Goal: Entertainment & Leisure: Consume media (video, audio)

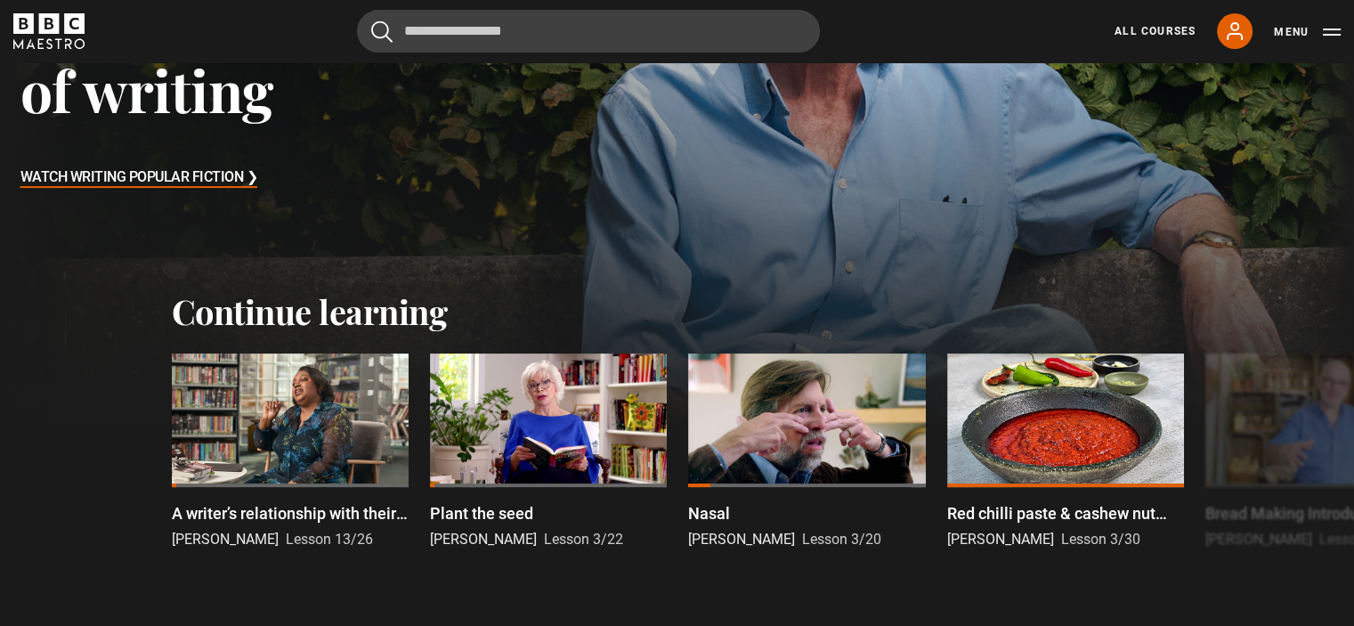
scroll to position [356, 0]
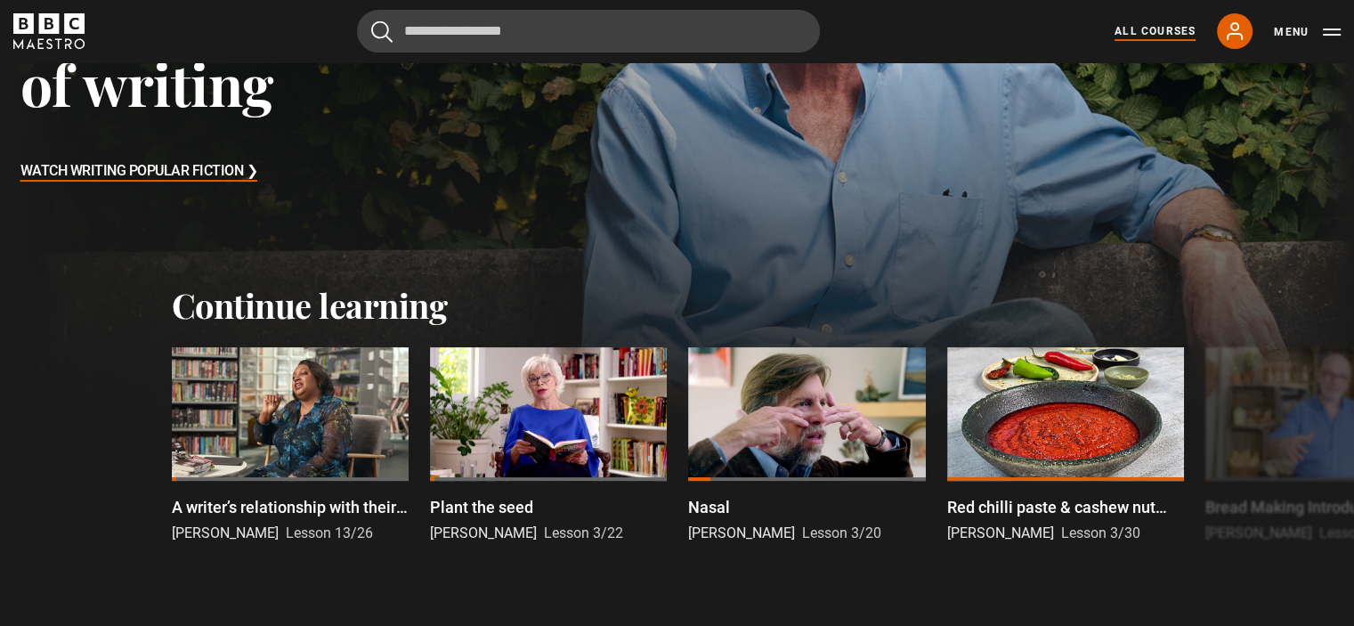
click at [1167, 32] on link "All Courses" at bounding box center [1154, 31] width 81 height 16
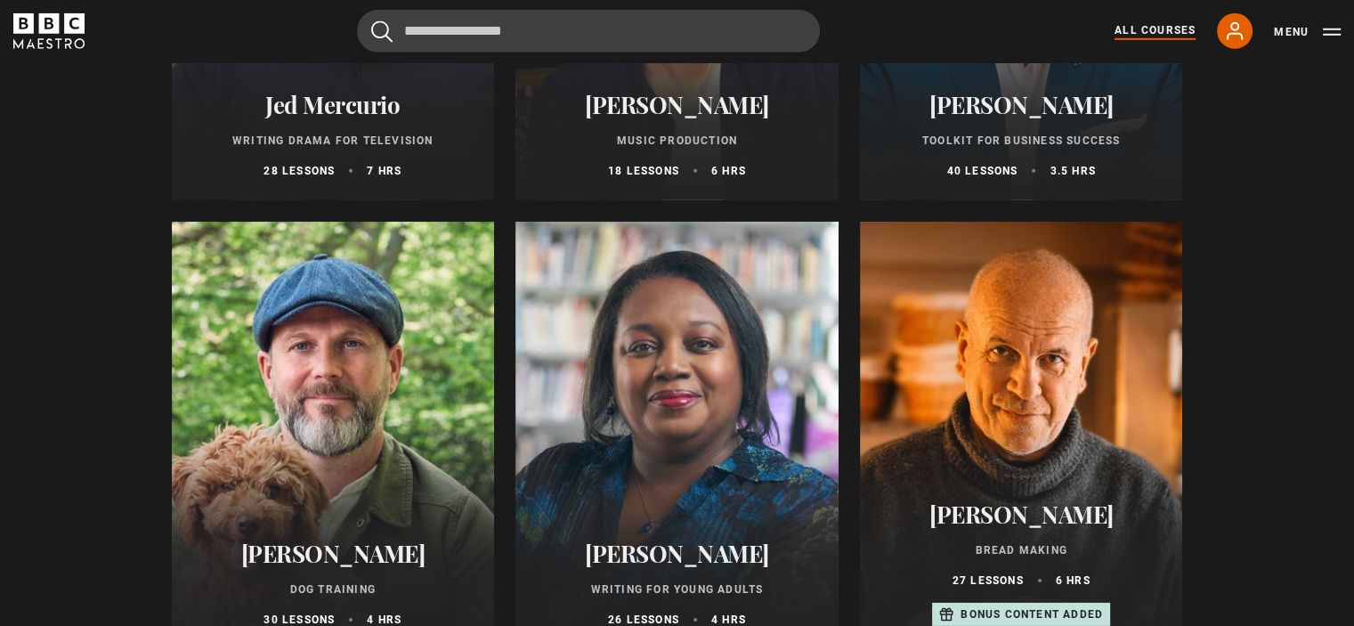
scroll to position [5519, 0]
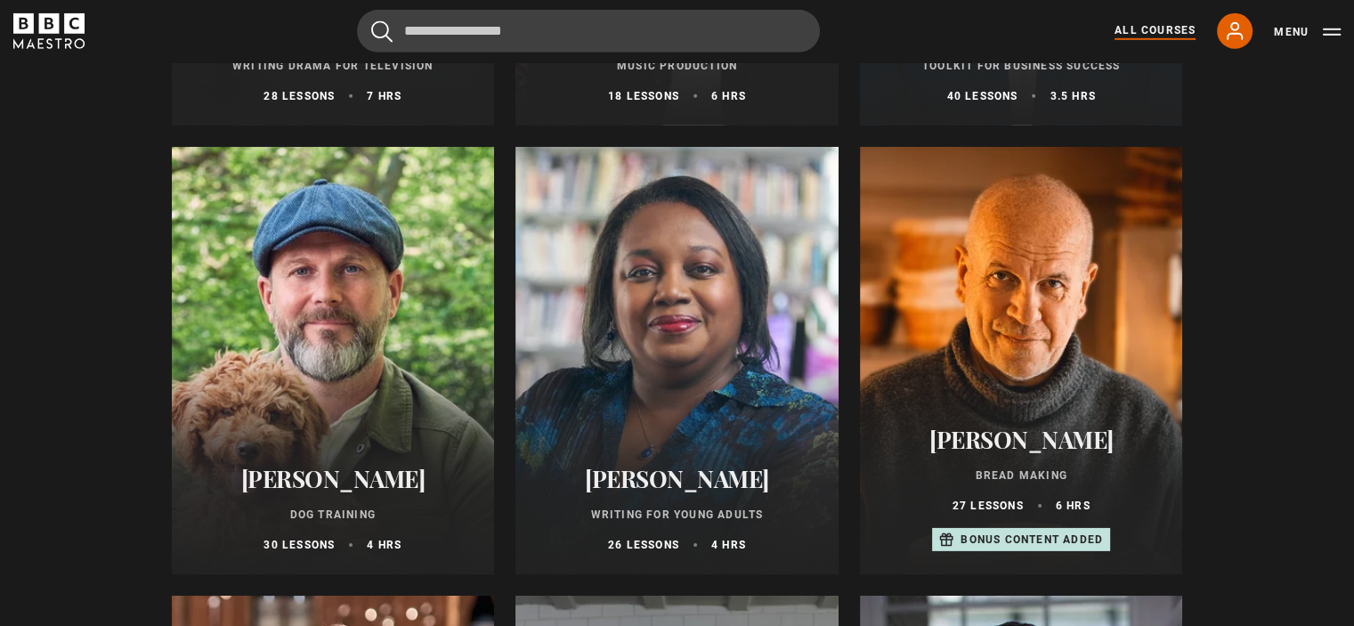
click at [687, 316] on div at bounding box center [676, 360] width 323 height 427
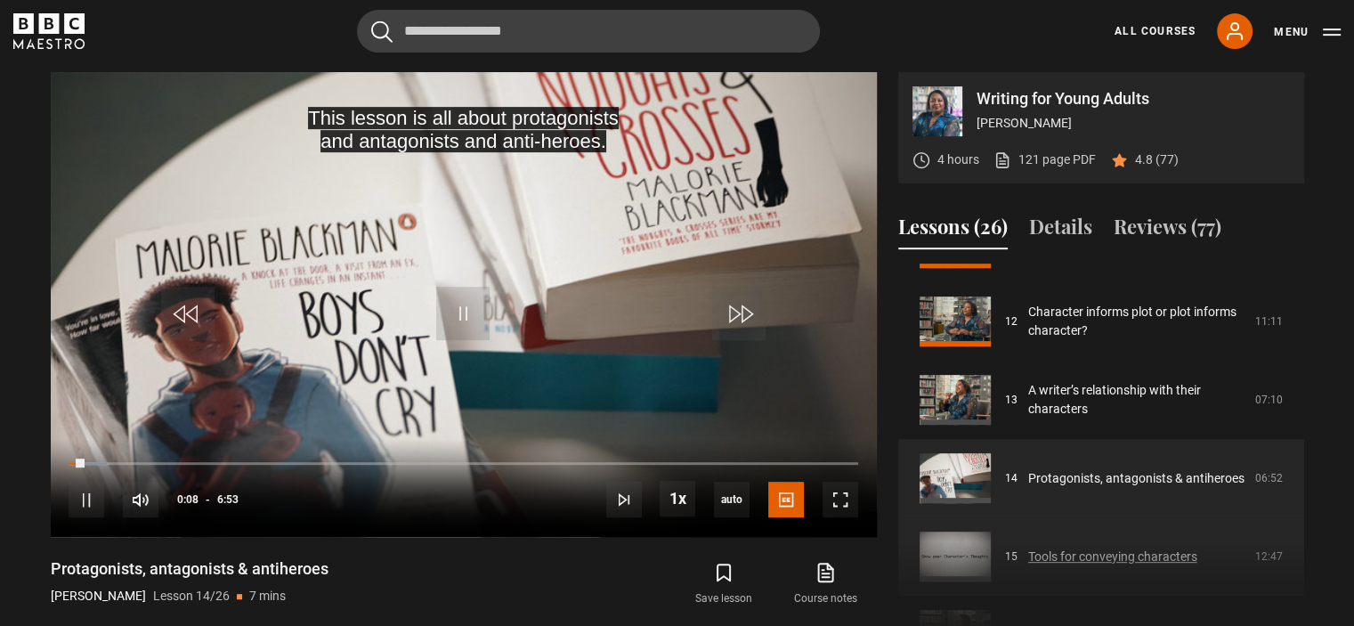
scroll to position [840, 0]
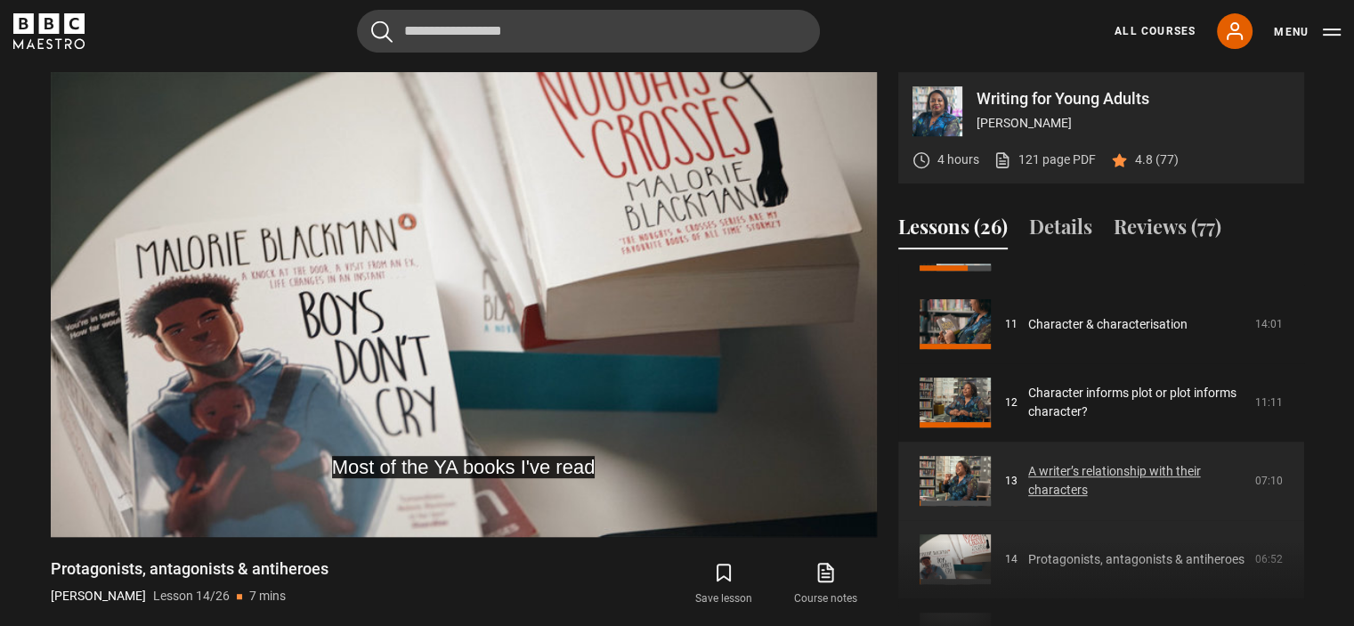
click at [1107, 473] on link "A writer’s relationship with their characters" at bounding box center [1136, 480] width 216 height 37
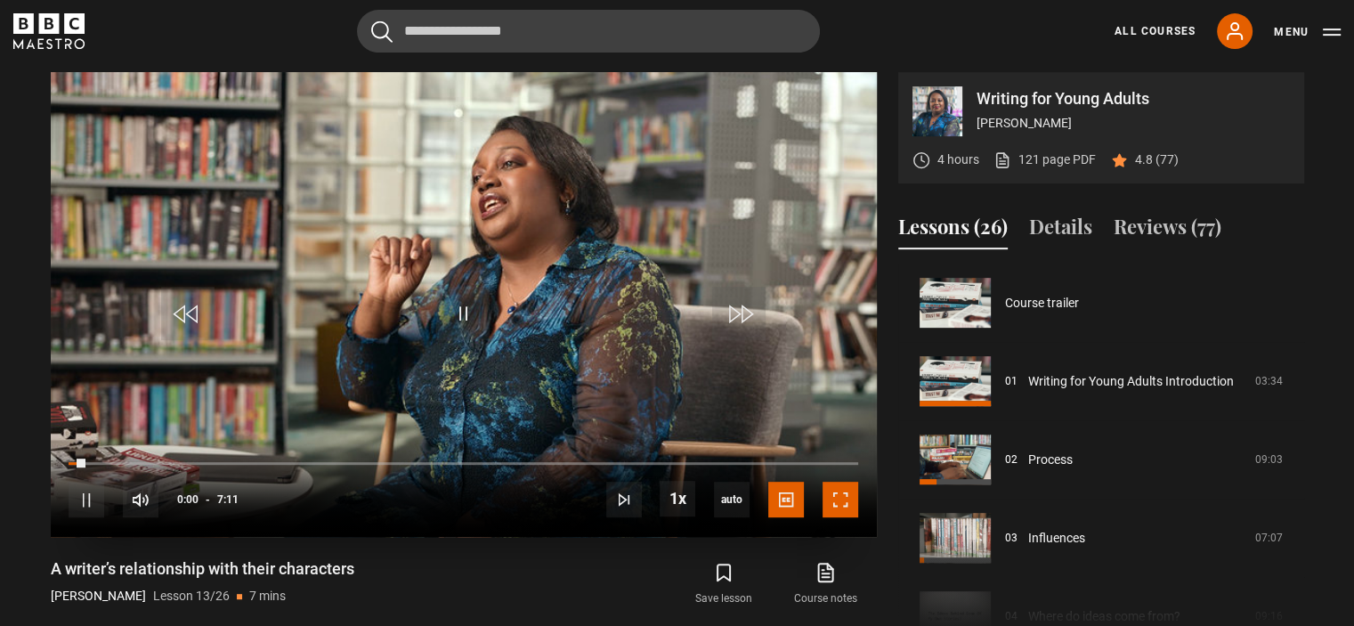
click at [836, 493] on span "Video Player" at bounding box center [840, 500] width 36 height 36
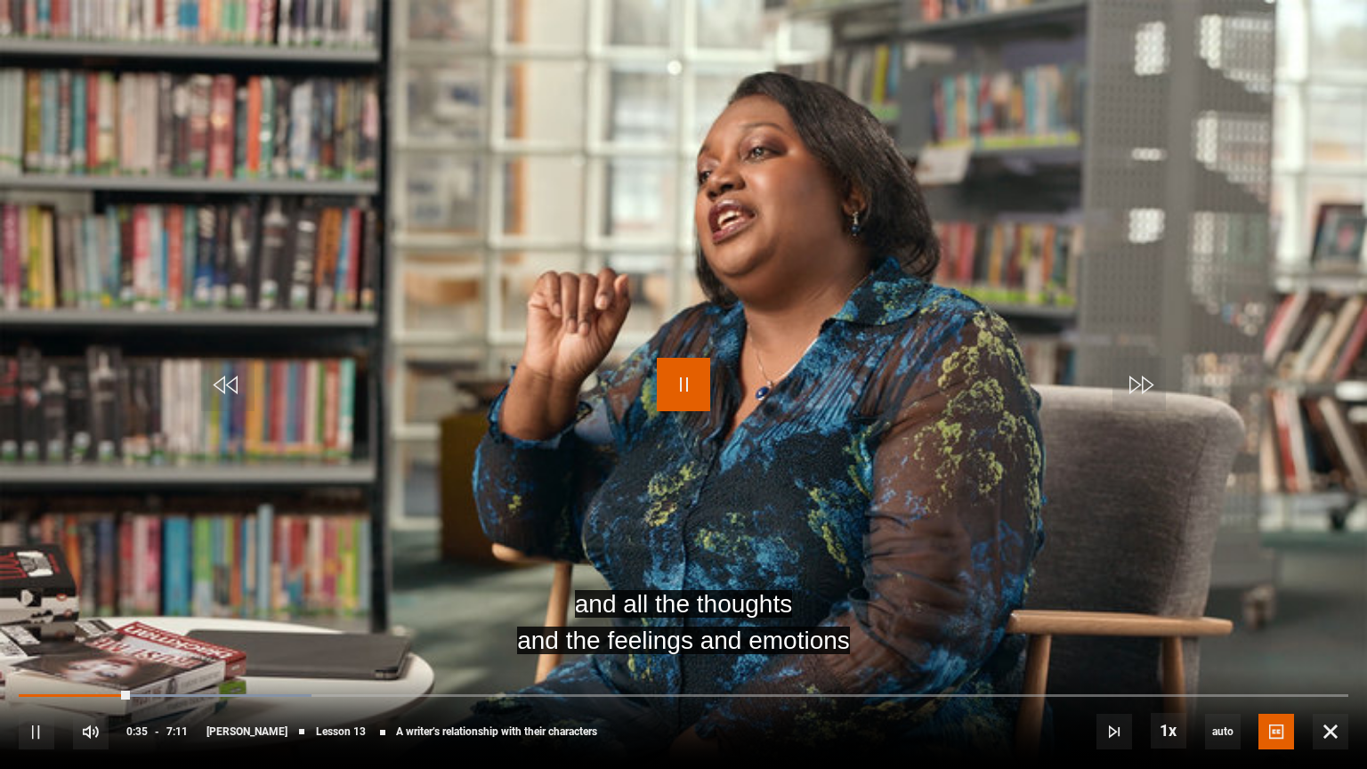
click at [674, 381] on span "Video Player" at bounding box center [683, 384] width 53 height 53
click at [687, 381] on span "Video Player" at bounding box center [683, 384] width 53 height 53
click at [694, 385] on span "Video Player" at bounding box center [683, 384] width 53 height 53
click at [682, 381] on span "Video Player" at bounding box center [683, 384] width 53 height 53
click at [698, 368] on span "Video Player" at bounding box center [683, 384] width 53 height 53
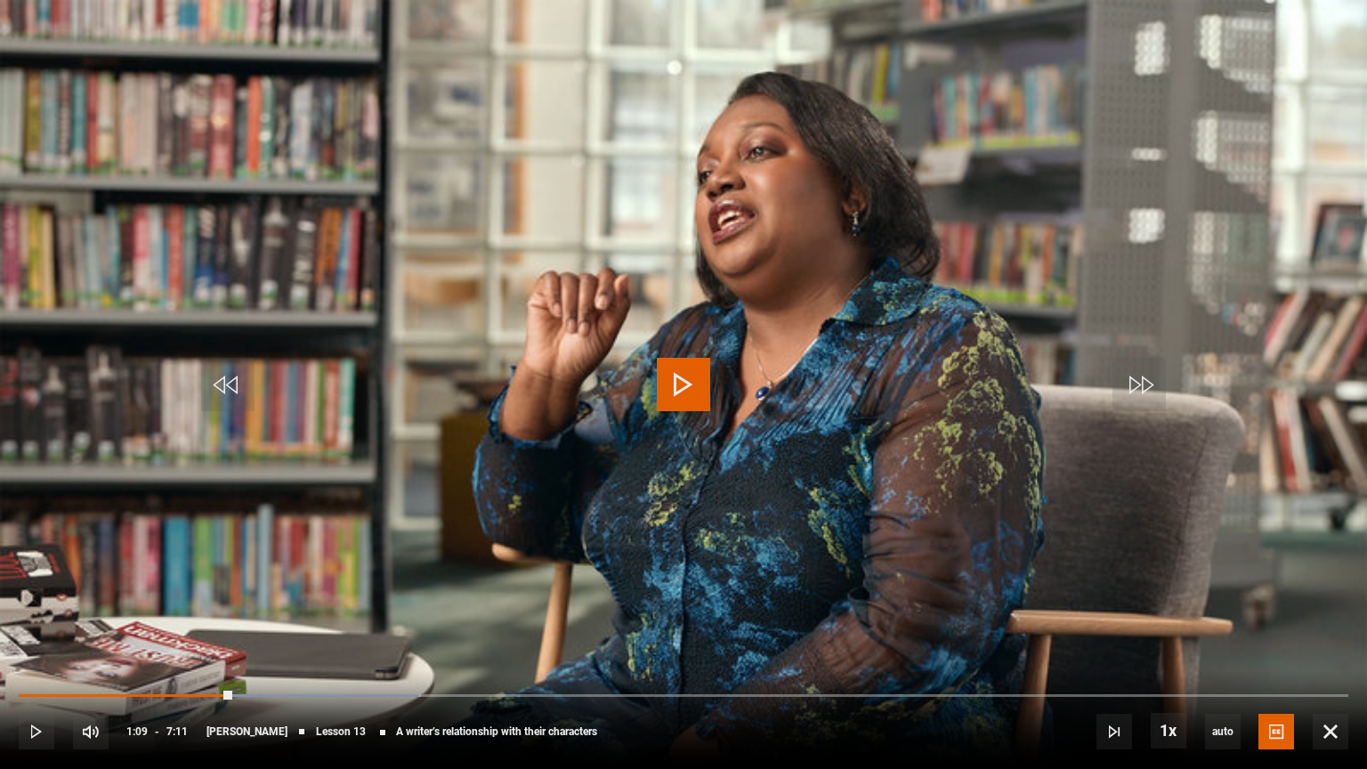
click at [674, 378] on span "Video Player" at bounding box center [683, 384] width 53 height 53
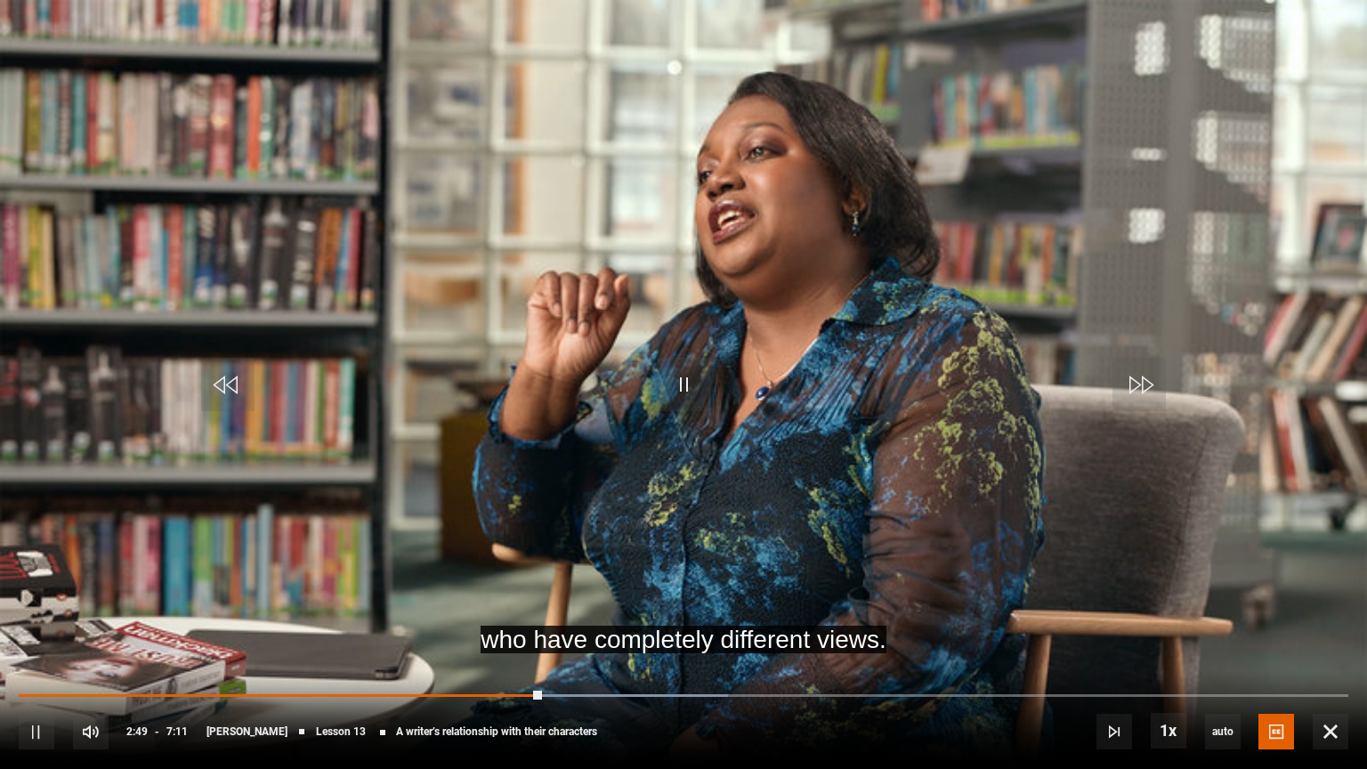
click at [474, 625] on div "10s Skip Back 10 seconds Pause 10s Skip Forward 10 seconds Loaded : 53.36% 2:30…" at bounding box center [683, 719] width 1367 height 99
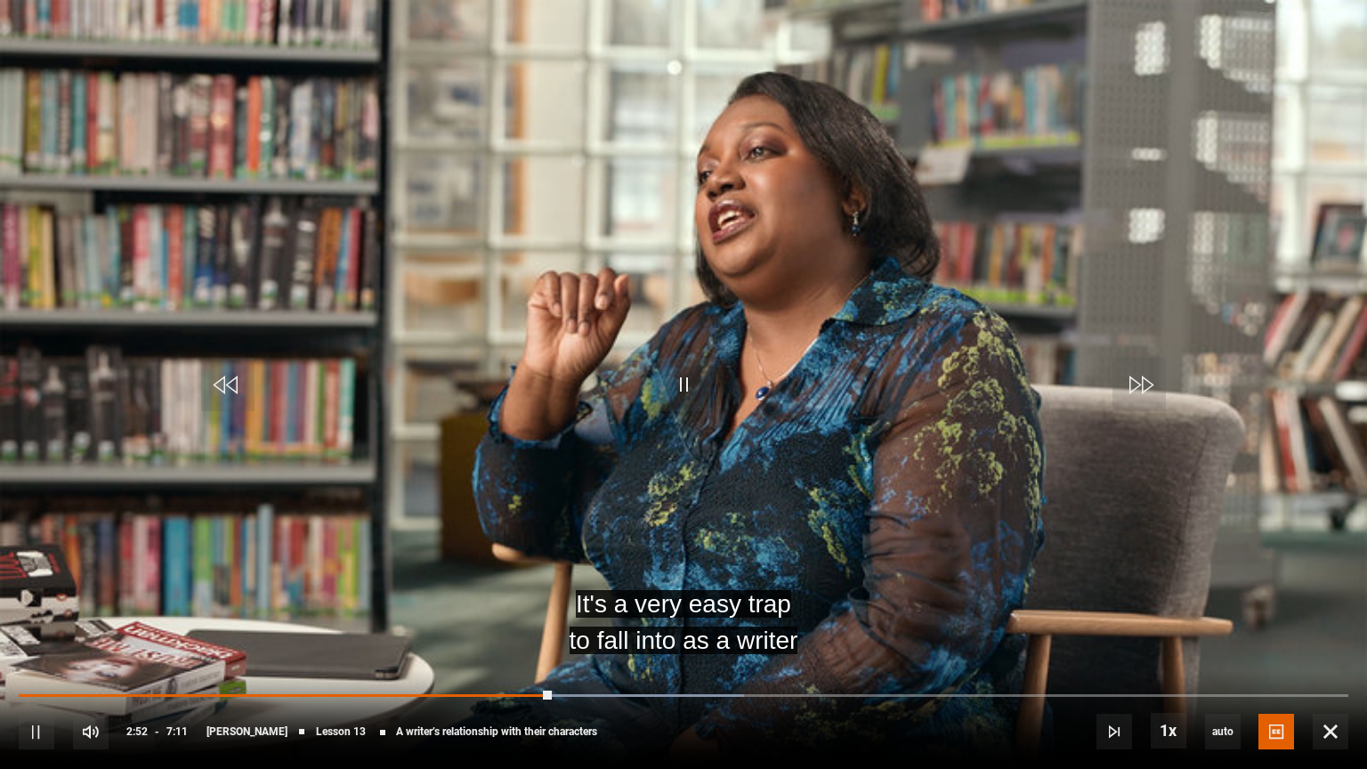
click at [484, 625] on div "10s Skip Back 10 seconds Pause 10s Skip Forward 10 seconds Loaded : 54.52% 2:29…" at bounding box center [683, 719] width 1367 height 99
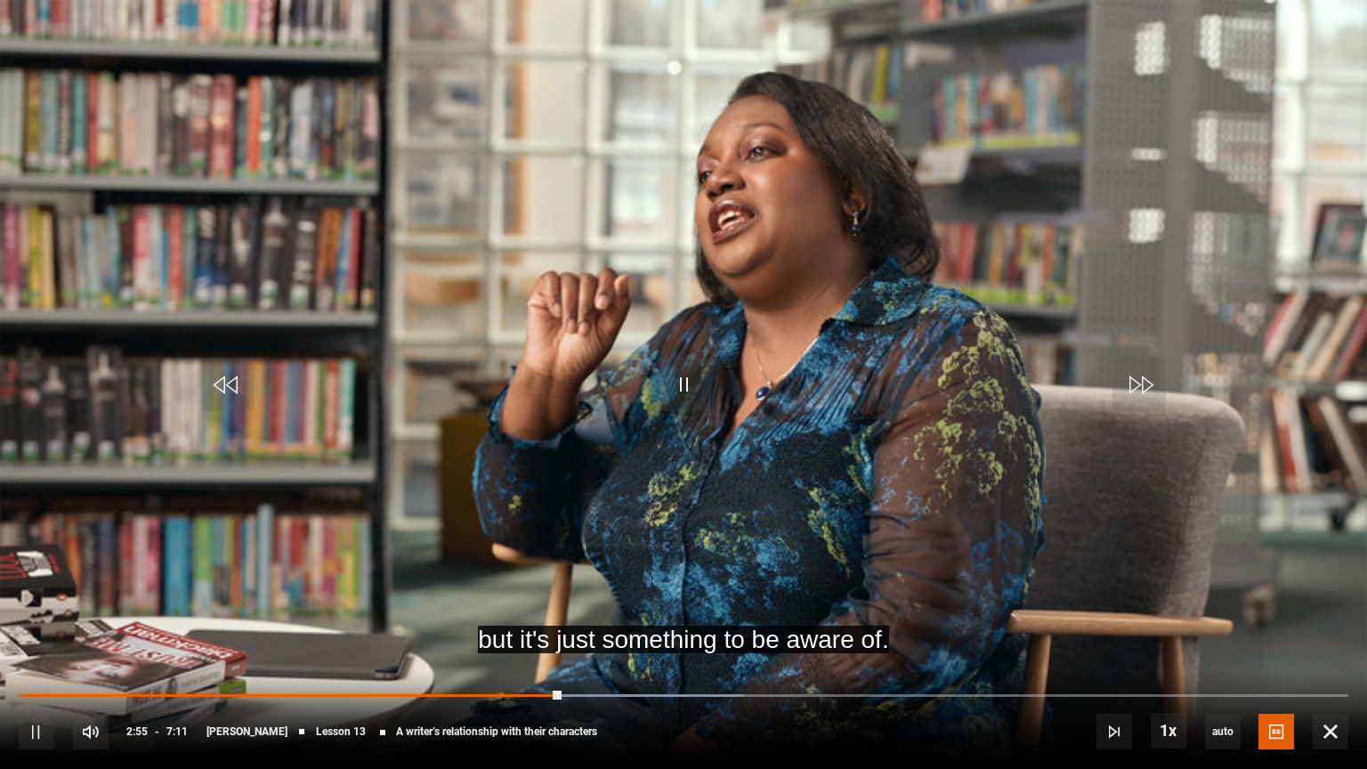
click at [555, 625] on div "10s Skip Back 10 seconds Pause 10s Skip Forward 10 seconds Loaded : 54.52% 2:29…" at bounding box center [683, 719] width 1367 height 99
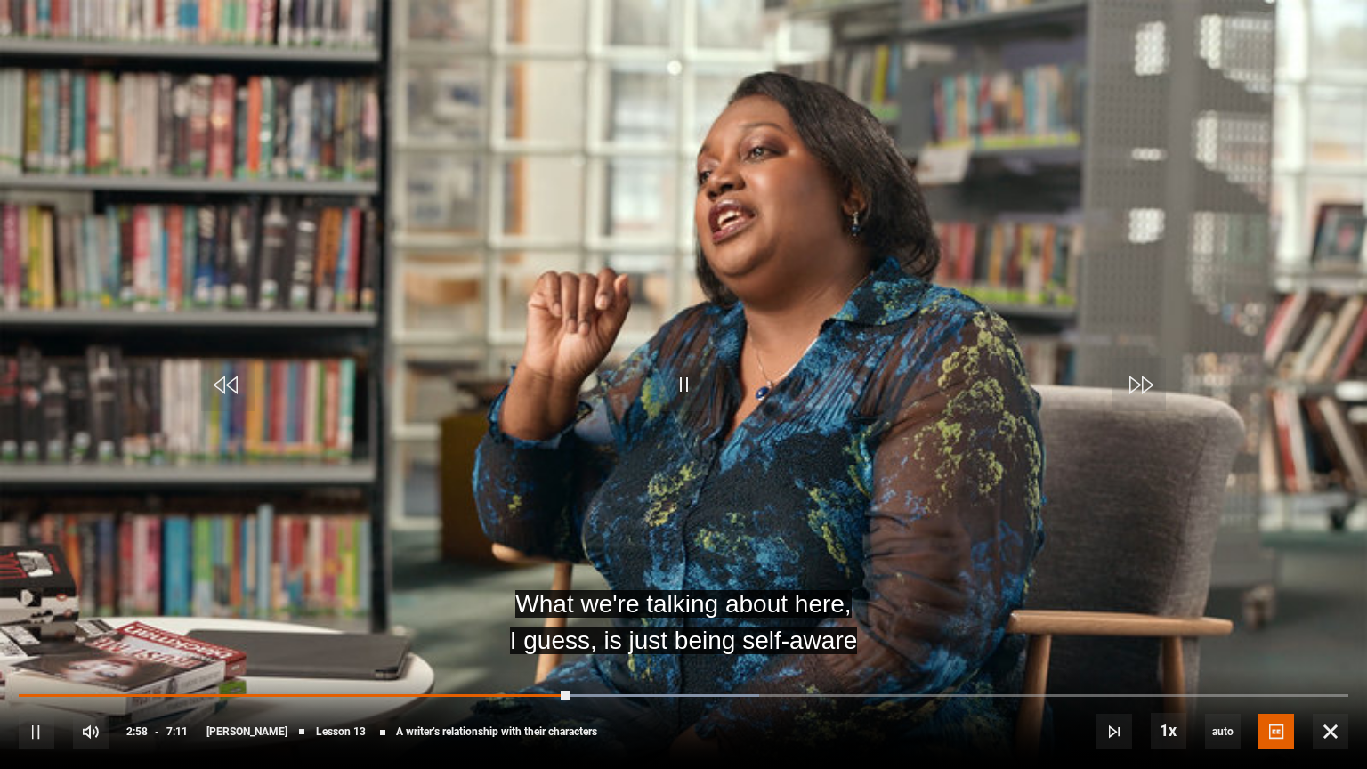
click at [505, 625] on div "10s Skip Back 10 seconds Pause 10s Skip Forward 10 seconds Loaded : 55.68% 2:54…" at bounding box center [683, 719] width 1367 height 99
click at [504, 625] on div "10s Skip Back 10 seconds Pause 10s Skip Forward 10 seconds Loaded : 55.68% 2:54…" at bounding box center [683, 719] width 1367 height 99
drag, startPoint x: 571, startPoint y: 692, endPoint x: 505, endPoint y: 691, distance: 66.8
click at [505, 625] on div "10s Skip Back 10 seconds Play 10s Skip Forward 10 seconds Loaded : 56.84% 2:56 …" at bounding box center [683, 719] width 1367 height 99
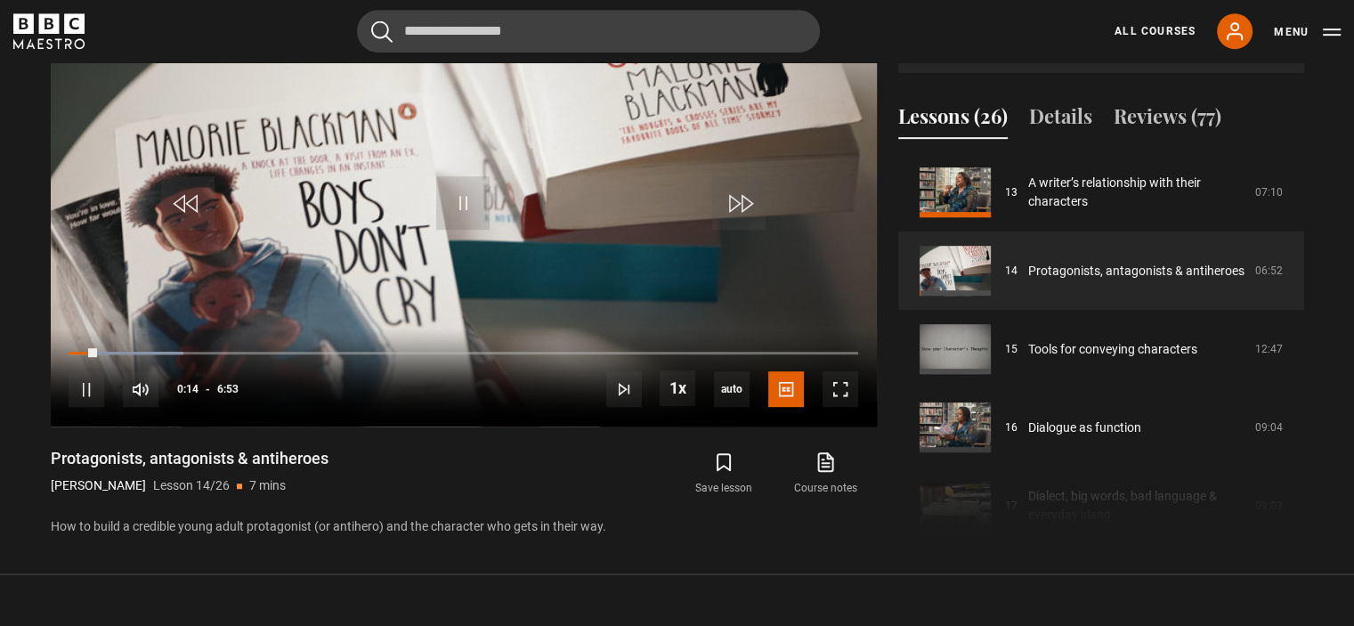
scroll to position [867, 0]
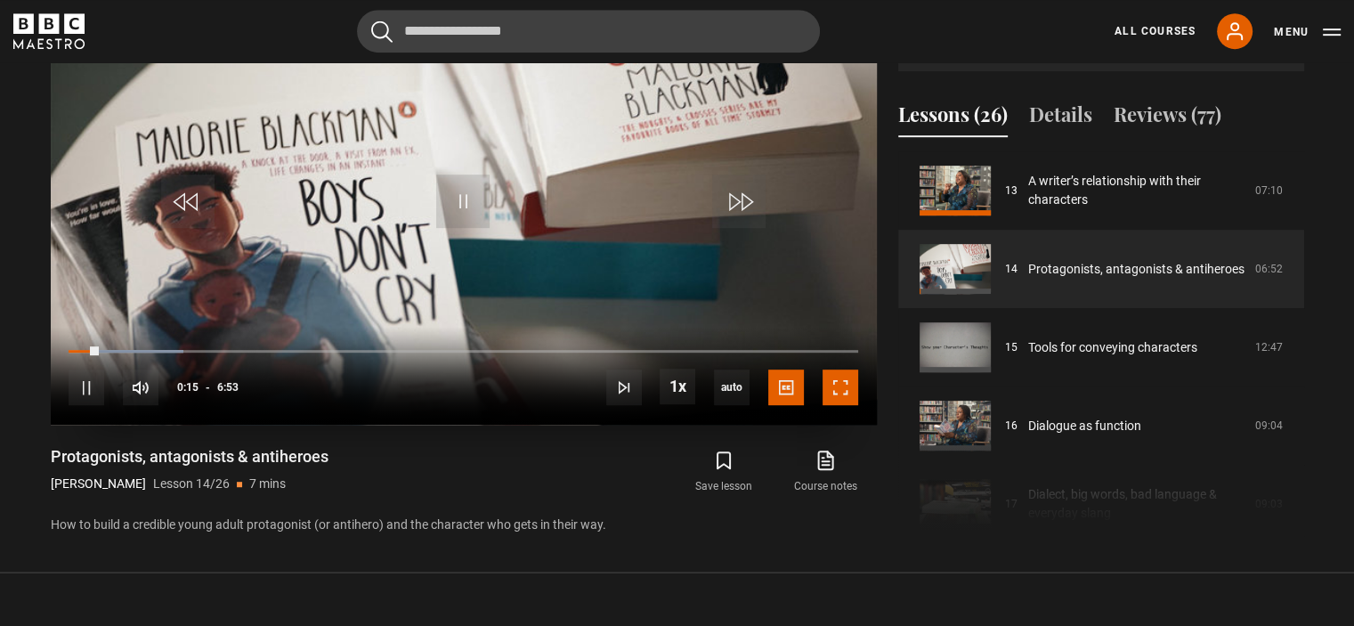
click at [838, 382] on span "Video Player" at bounding box center [840, 387] width 36 height 36
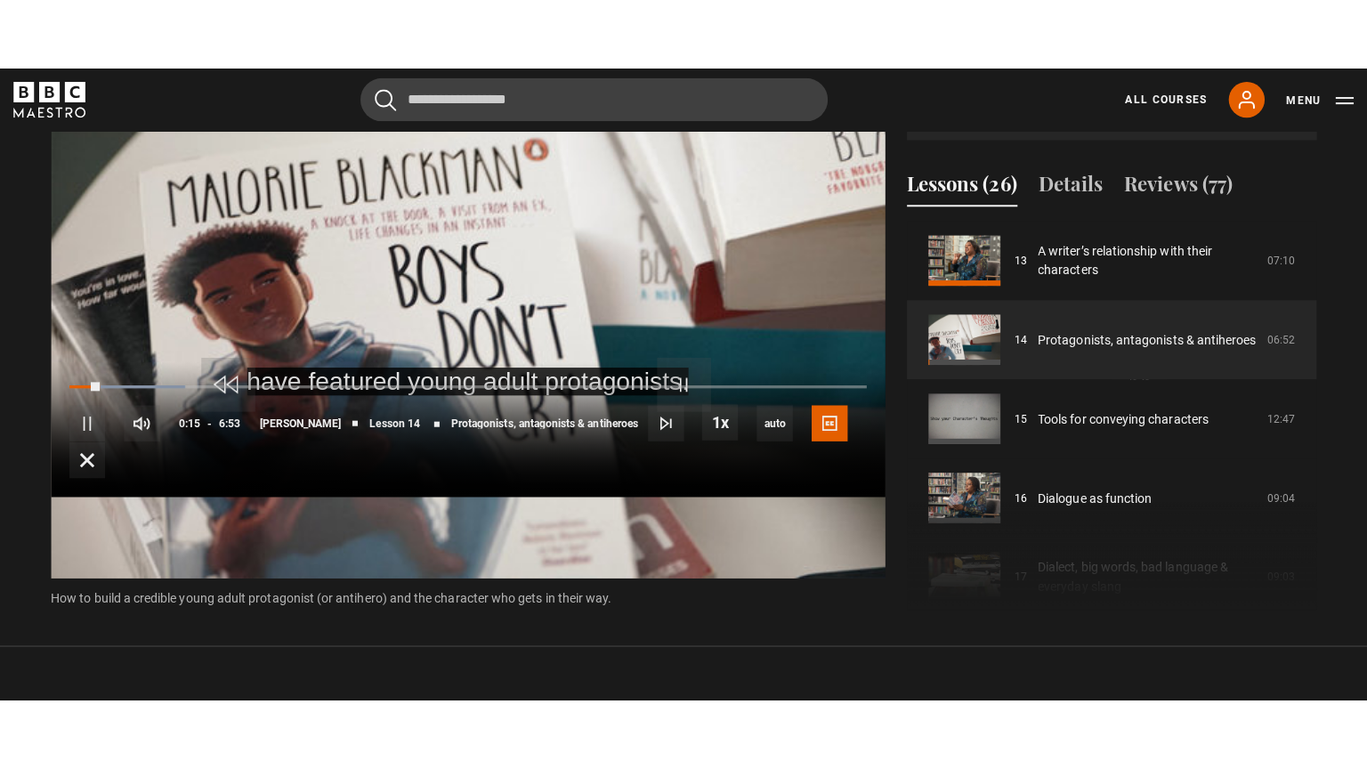
scroll to position [826, 0]
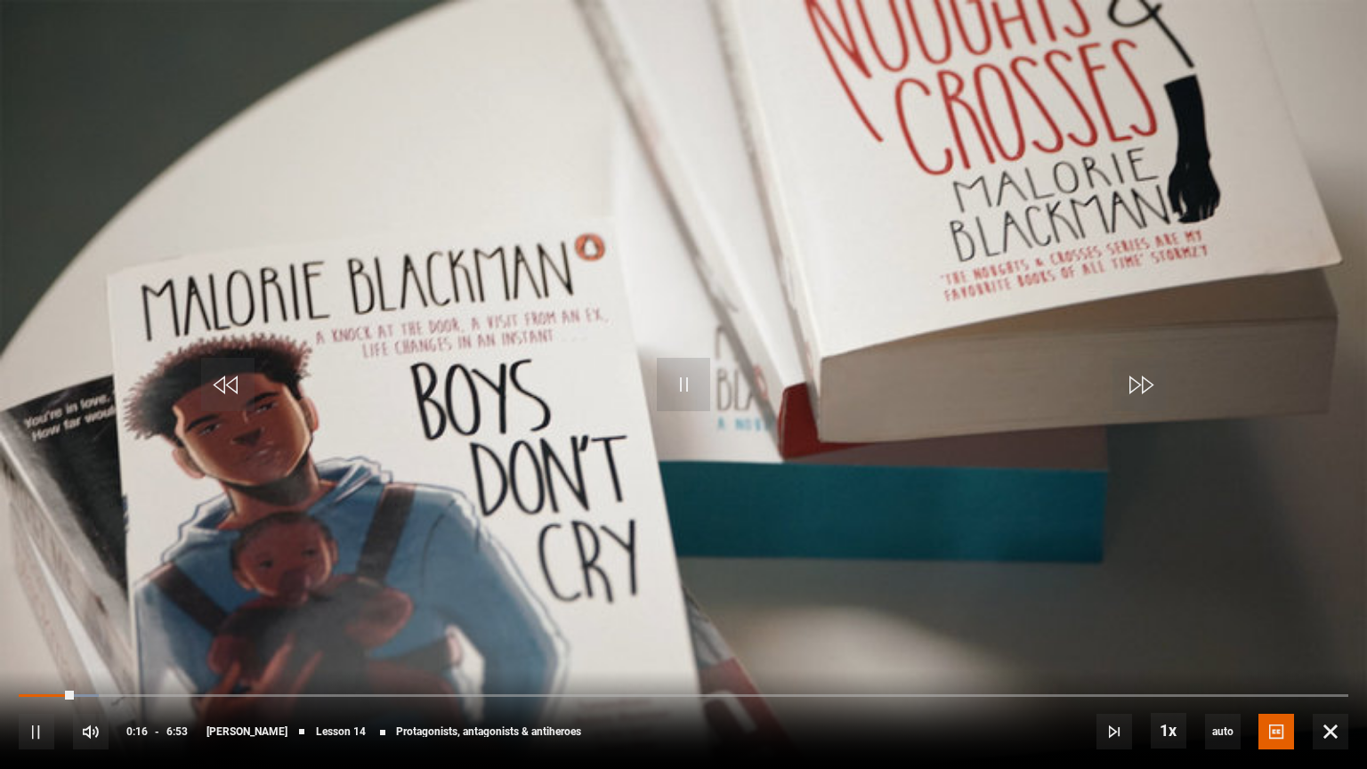
click at [23, 625] on div "10s Skip Back 10 seconds Pause 10s Skip Forward 10 seconds Loaded : 6.05% 0:00 …" at bounding box center [683, 719] width 1367 height 99
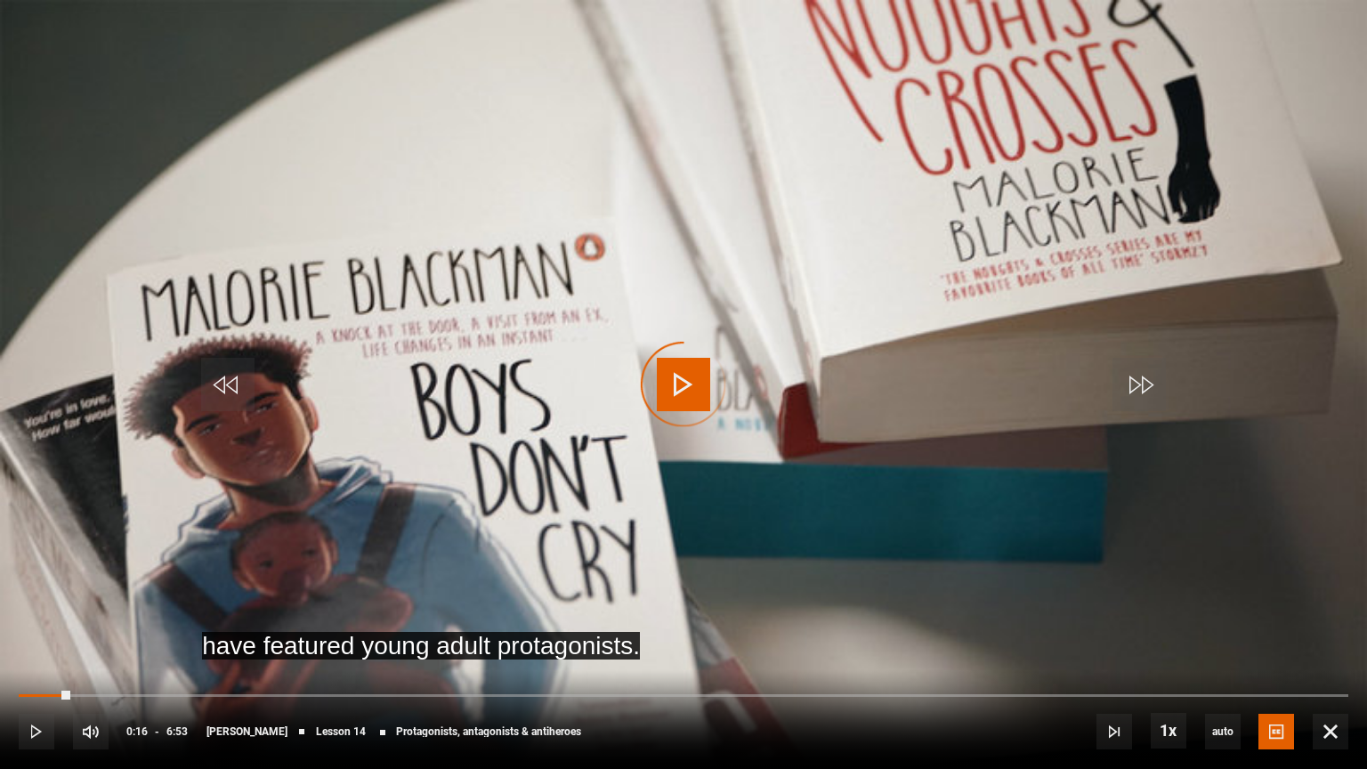
drag, startPoint x: 69, startPoint y: 697, endPoint x: 8, endPoint y: 690, distance: 61.8
click at [8, 625] on div "10s Skip Back 10 seconds Play 10s Skip Forward 10 seconds Loaded : 0.00% 0:02 0…" at bounding box center [683, 719] width 1367 height 99
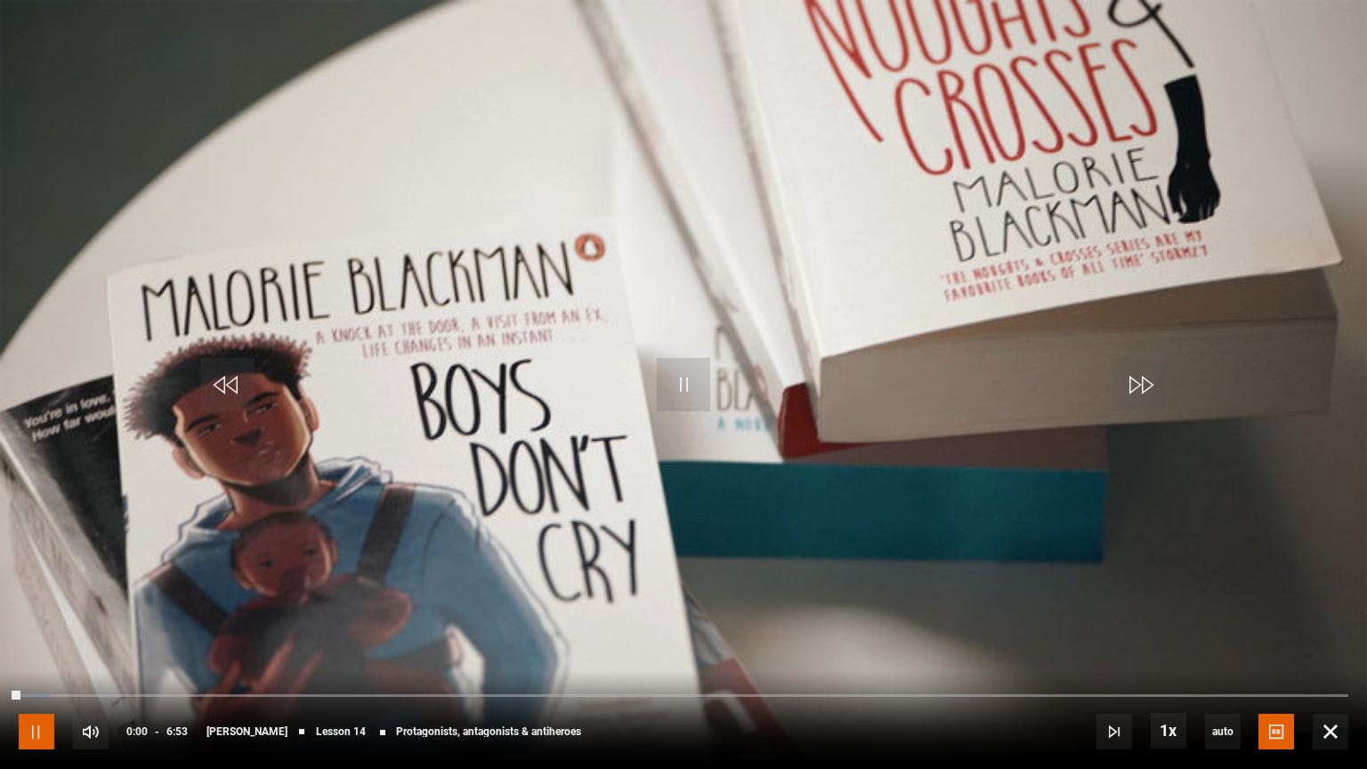
click at [36, 625] on span "Video Player" at bounding box center [37, 732] width 36 height 36
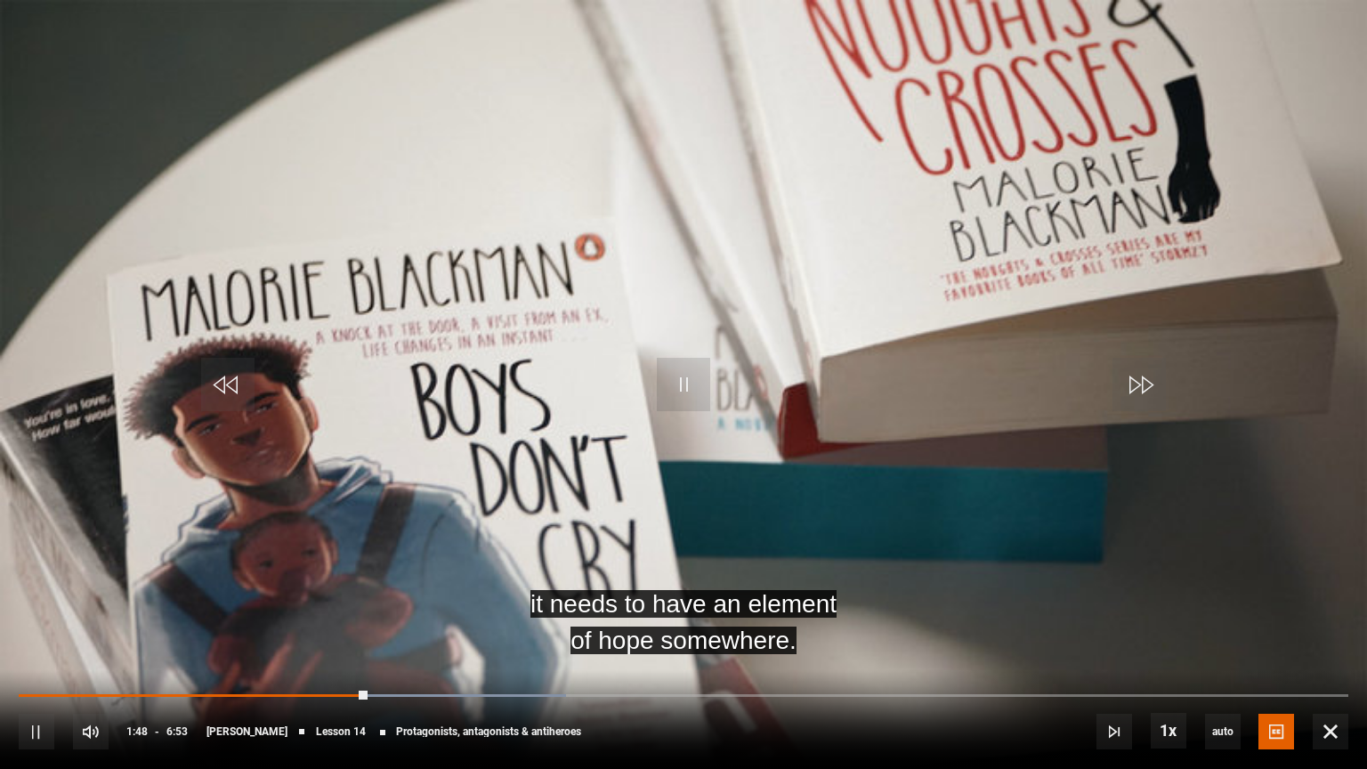
click at [530, 474] on video "Video Player" at bounding box center [683, 384] width 1367 height 769
click at [682, 379] on span "Video Player" at bounding box center [683, 384] width 53 height 53
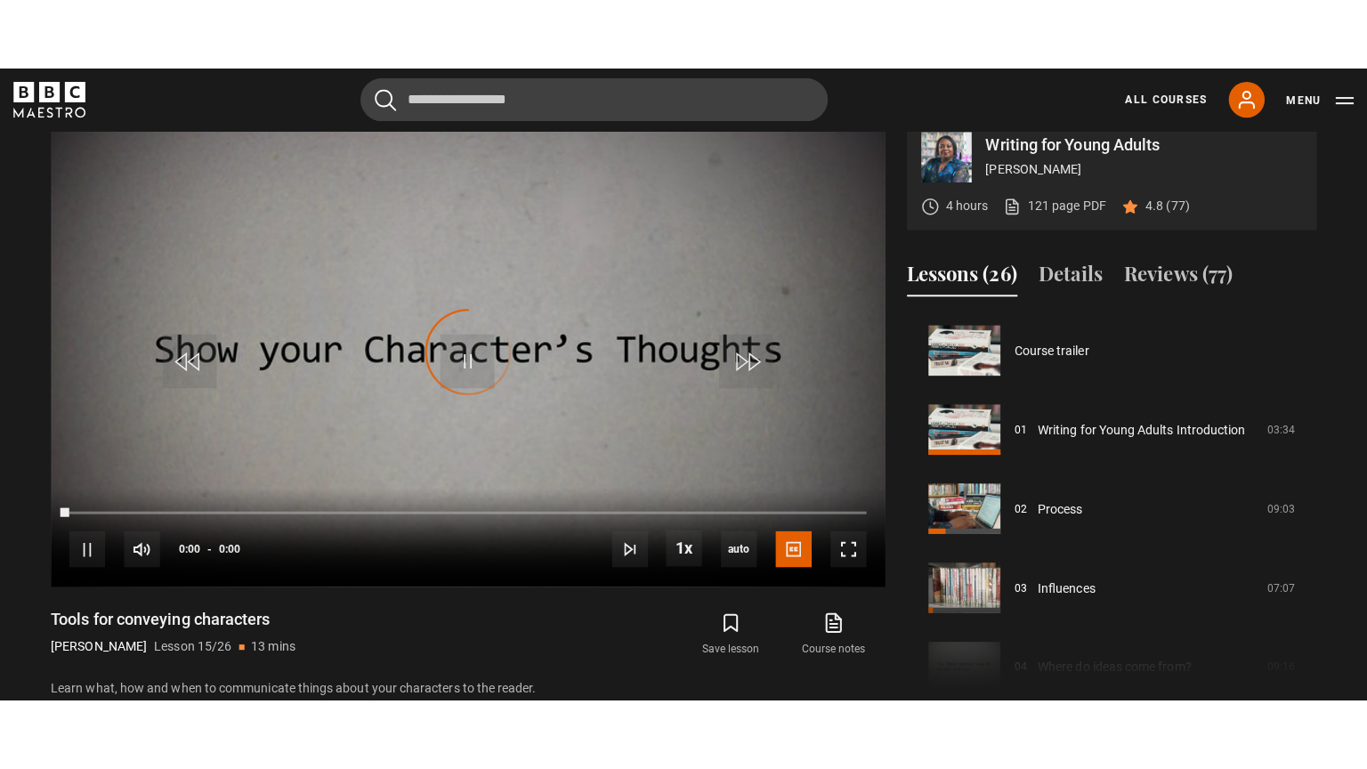
scroll to position [1097, 0]
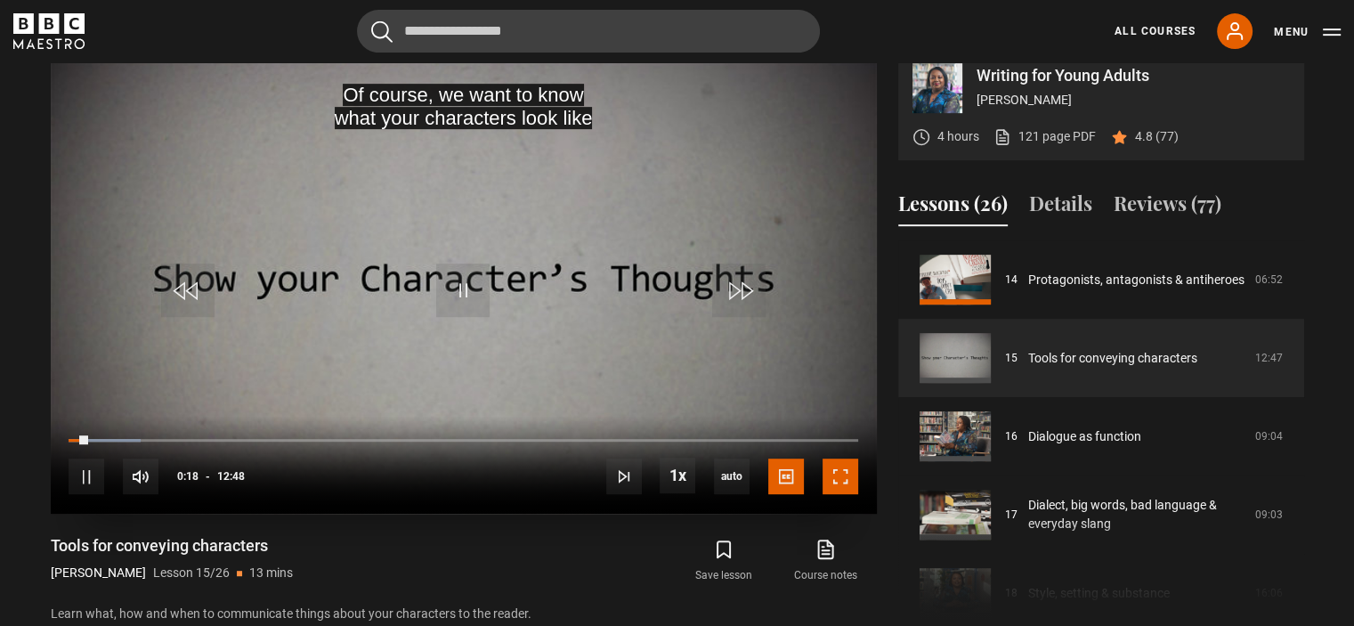
click at [851, 479] on span "Video Player" at bounding box center [840, 476] width 36 height 36
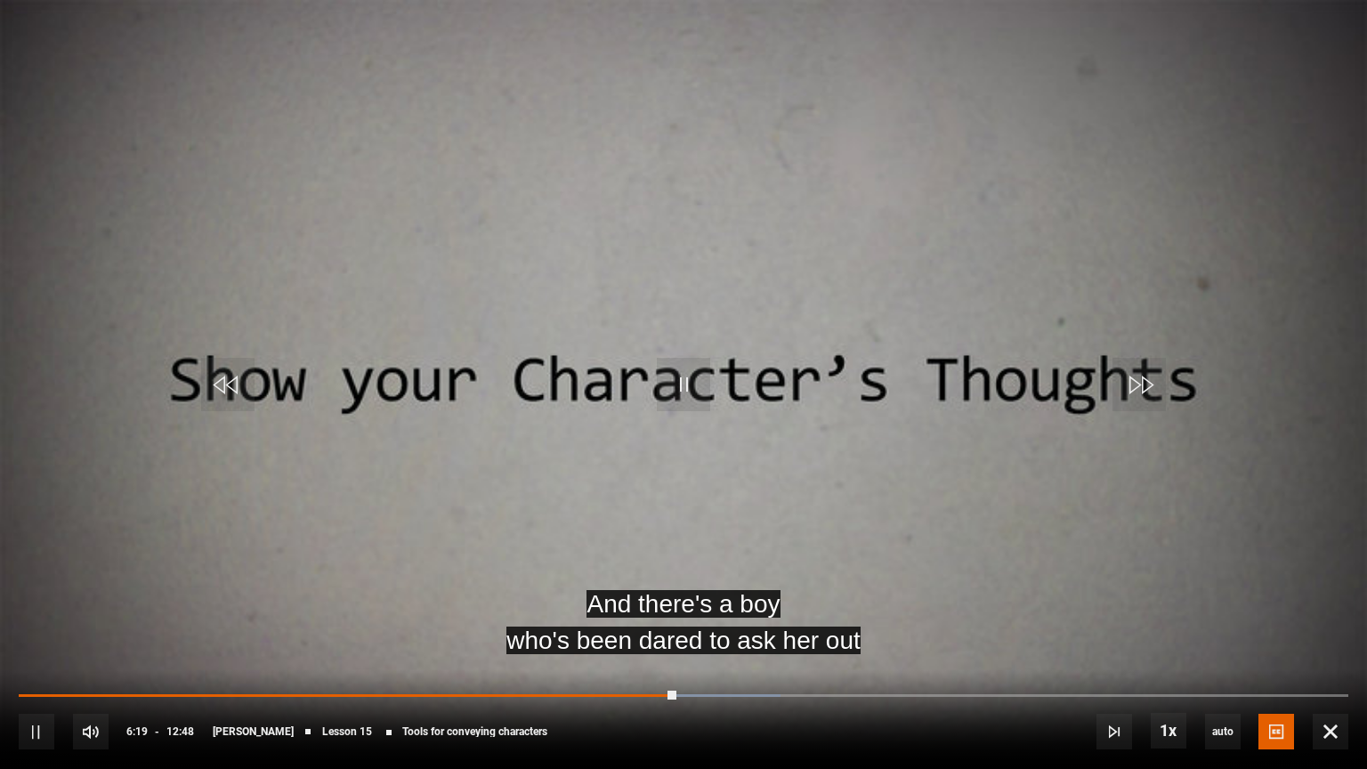
click at [1076, 333] on video "Video Player" at bounding box center [683, 384] width 1367 height 769
